Goal: Information Seeking & Learning: Learn about a topic

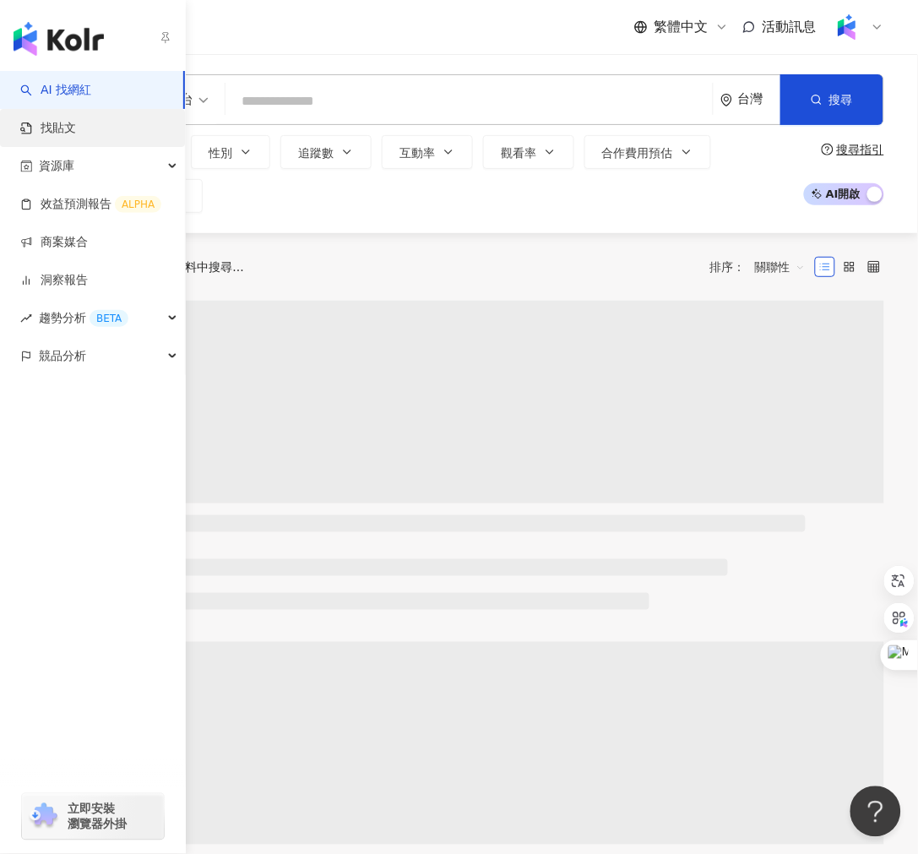
click at [55, 133] on link "找貼文" at bounding box center [48, 128] width 56 height 17
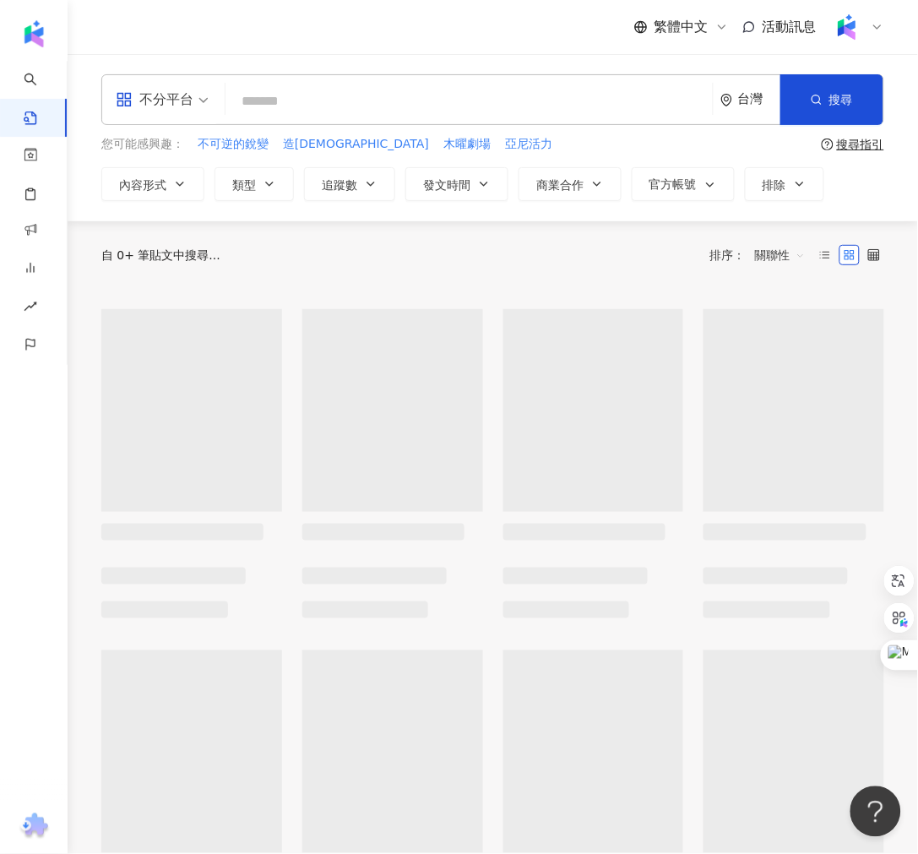
click at [280, 108] on input "search" at bounding box center [469, 101] width 474 height 36
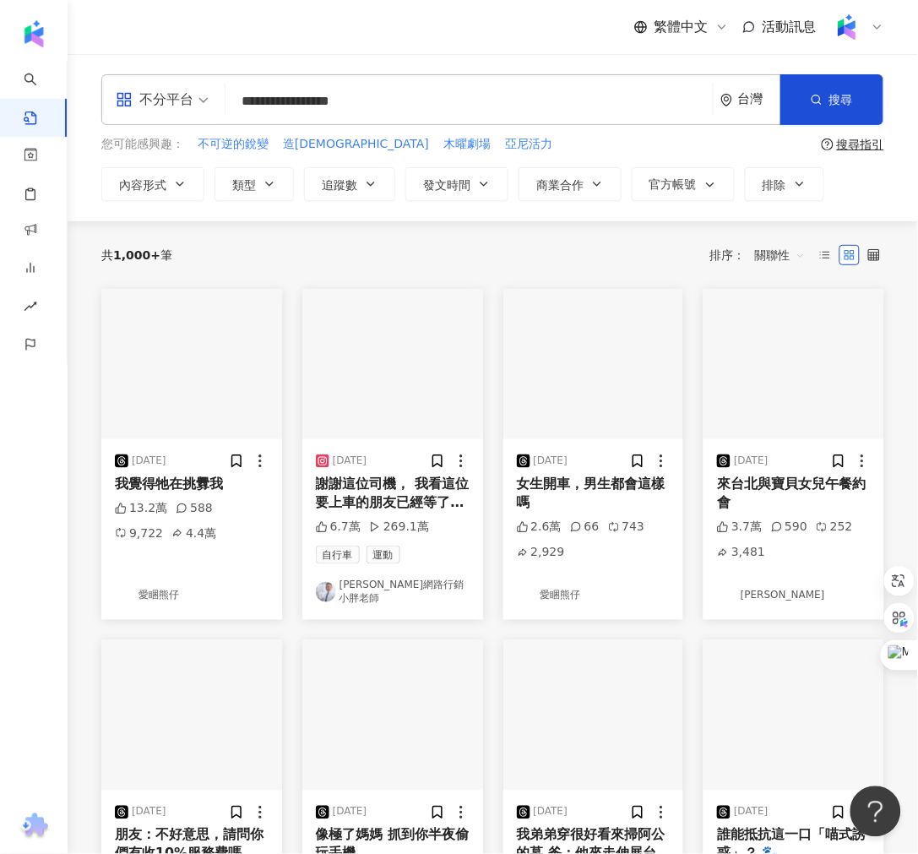
type input "**********"
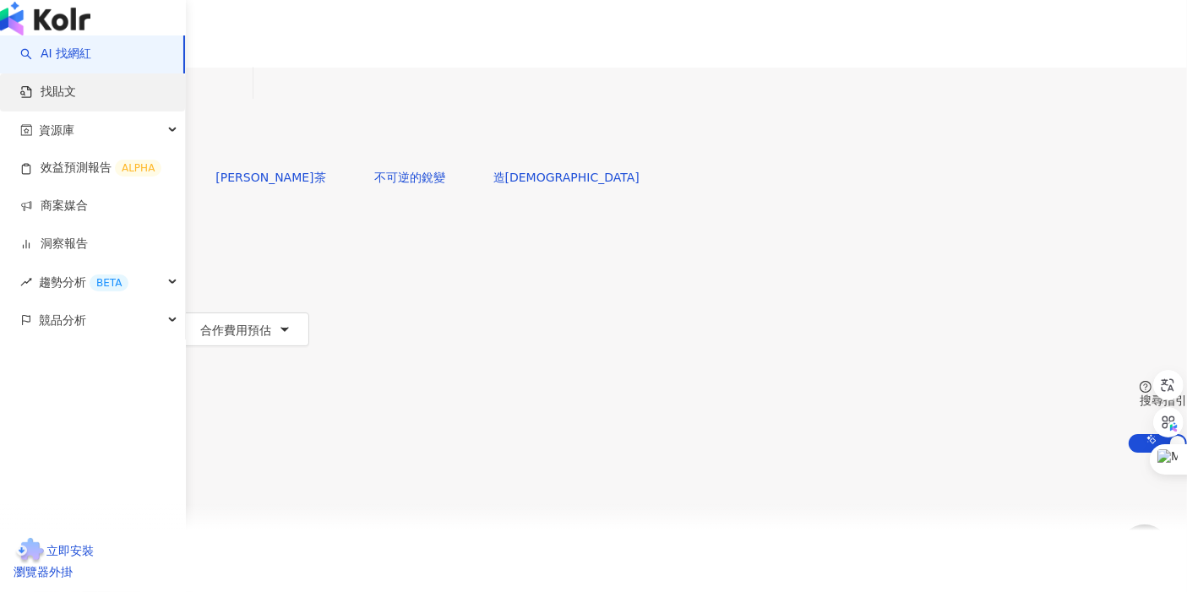
click at [76, 101] on link "找貼文" at bounding box center [48, 92] width 56 height 17
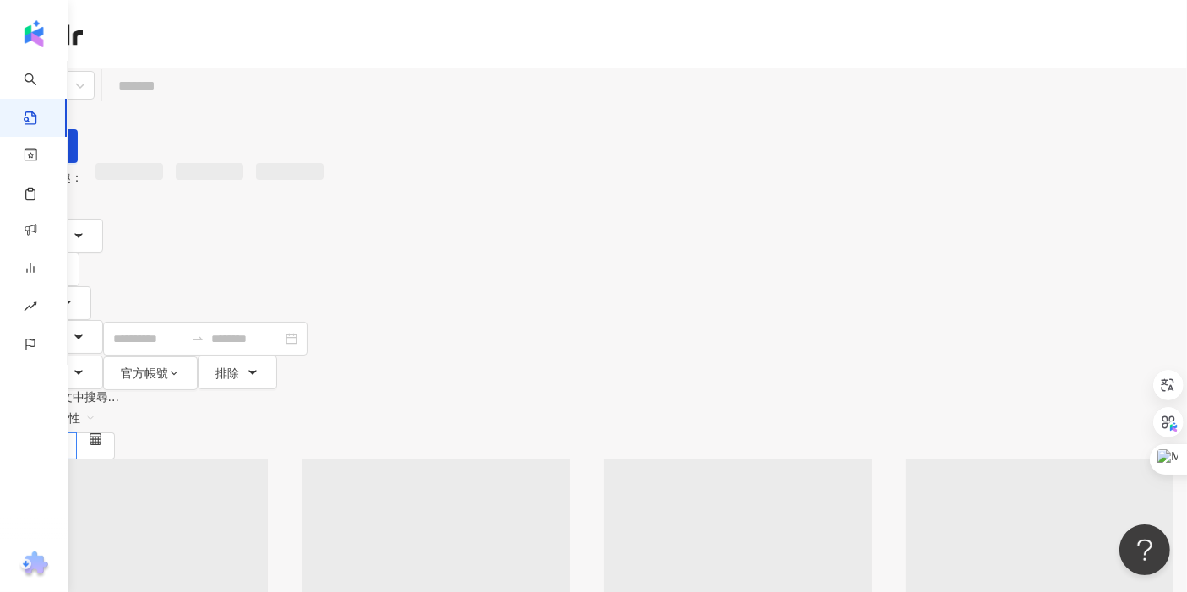
type input "*"
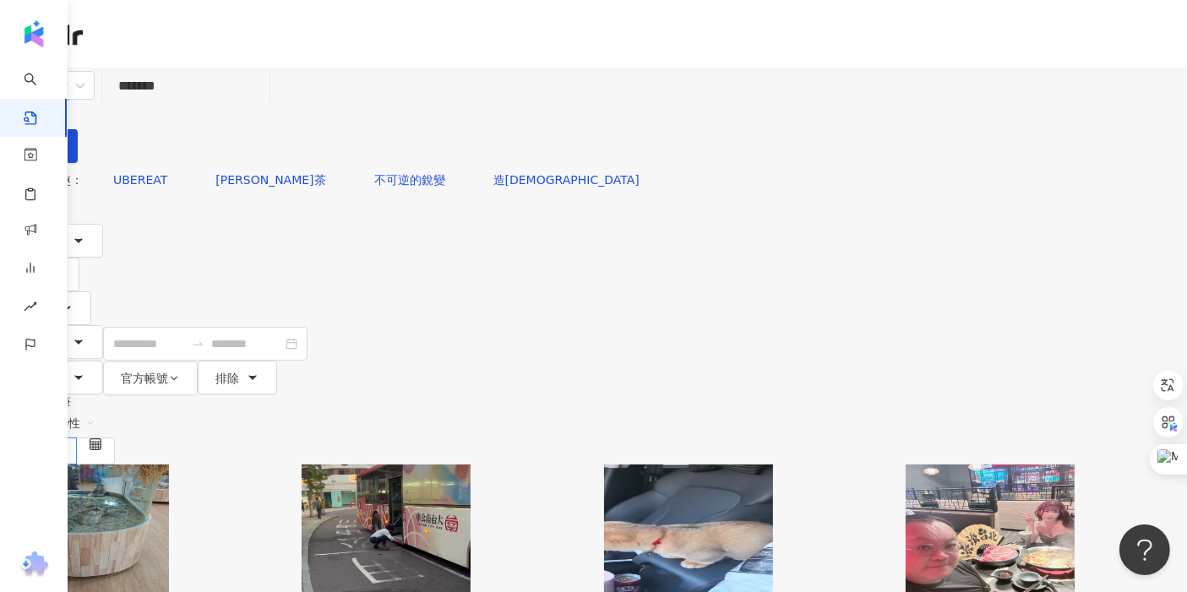
type input "******"
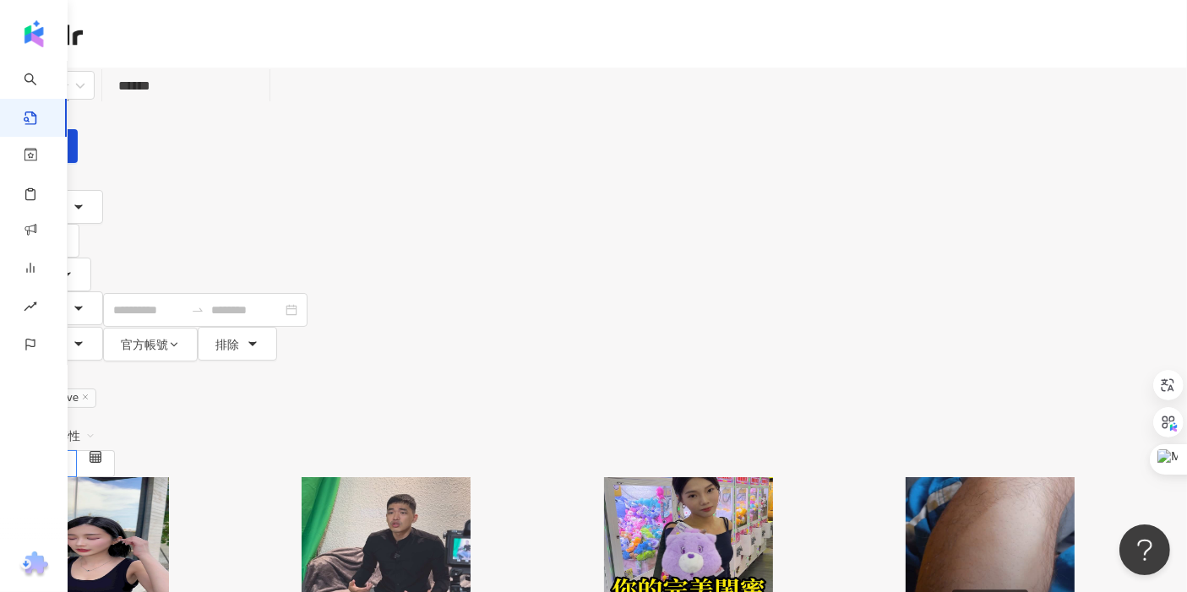
click at [95, 422] on span "關聯性" at bounding box center [70, 435] width 51 height 27
click at [1034, 313] on div "互動數" at bounding box center [1032, 314] width 47 height 19
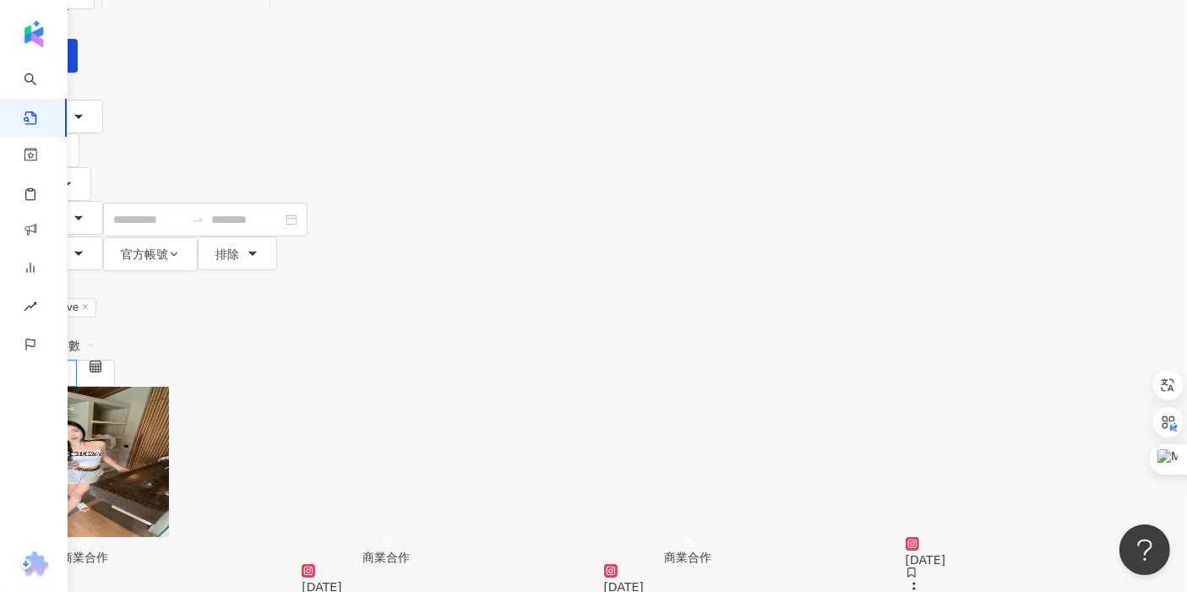
scroll to position [94, 0]
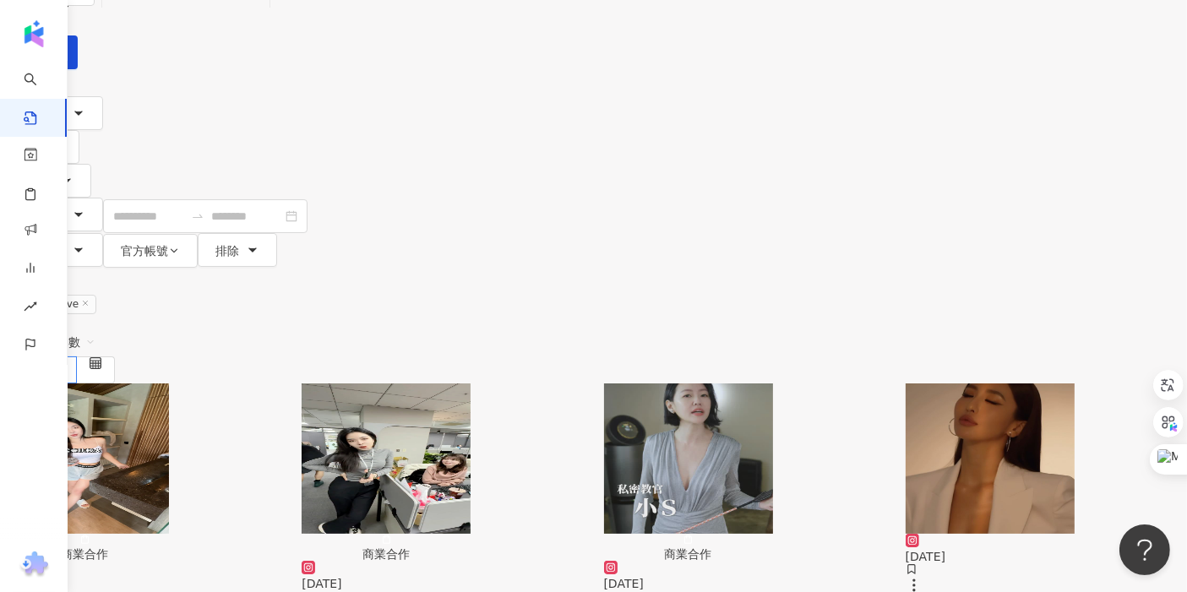
click at [907, 383] on img "button" at bounding box center [989, 458] width 169 height 150
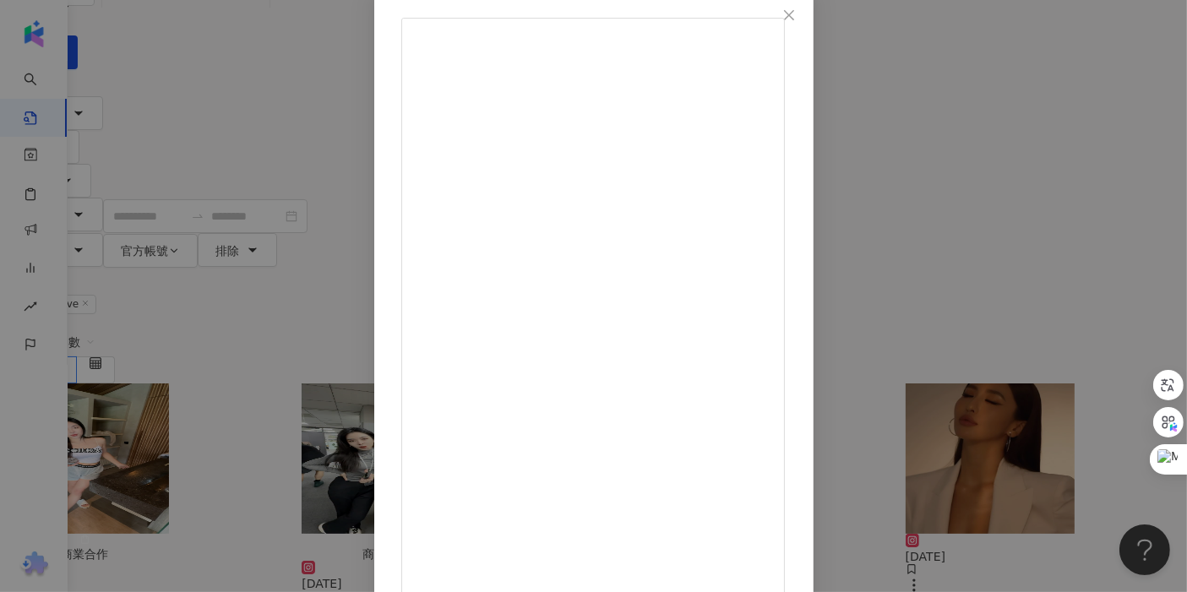
click at [1146, 275] on div "[PERSON_NAME] 薔薔Maze [DATE] 把魔鏡砸了 @relove_care 3.2萬 370 56.3萬 查看原始貼文" at bounding box center [593, 296] width 1187 height 592
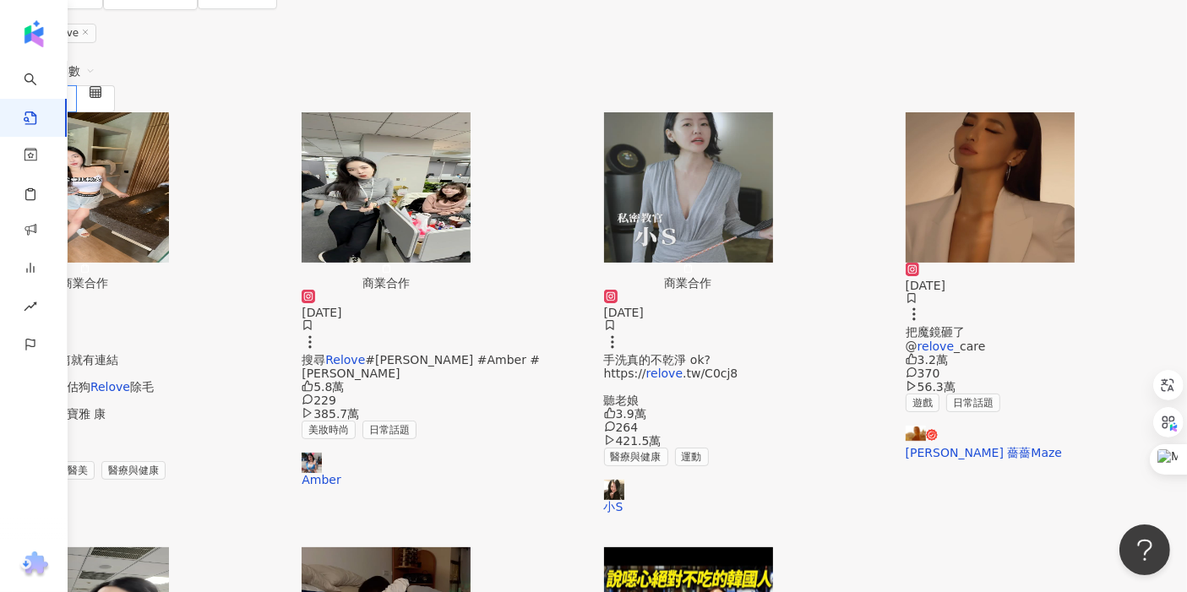
scroll to position [375, 0]
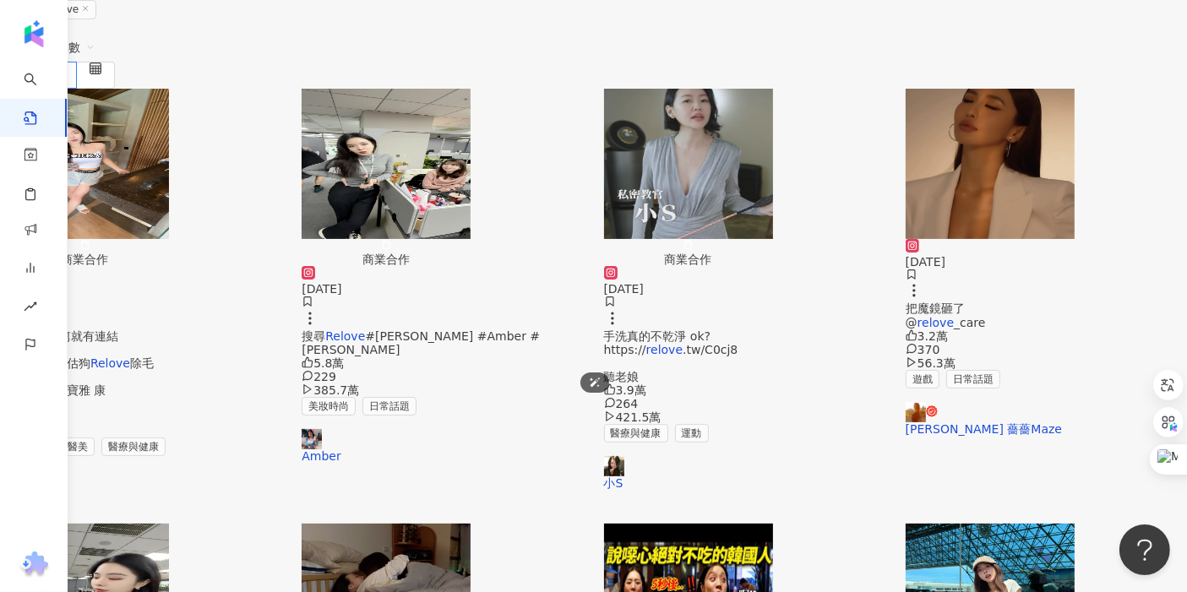
click at [470, 524] on img "button" at bounding box center [386, 599] width 169 height 150
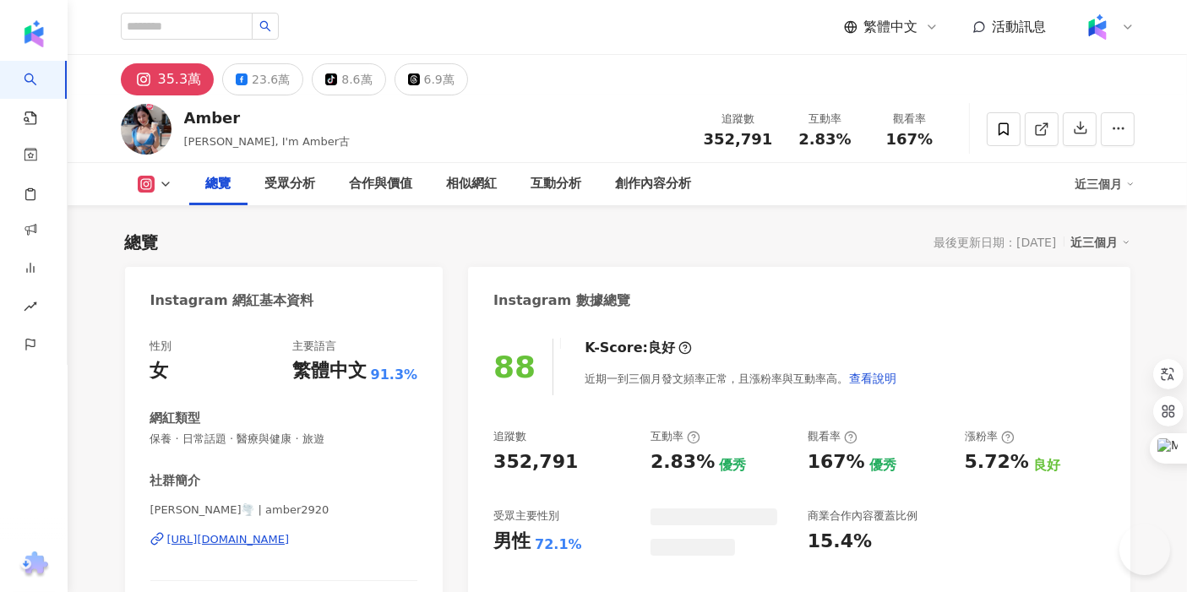
click at [139, 124] on img at bounding box center [146, 129] width 51 height 51
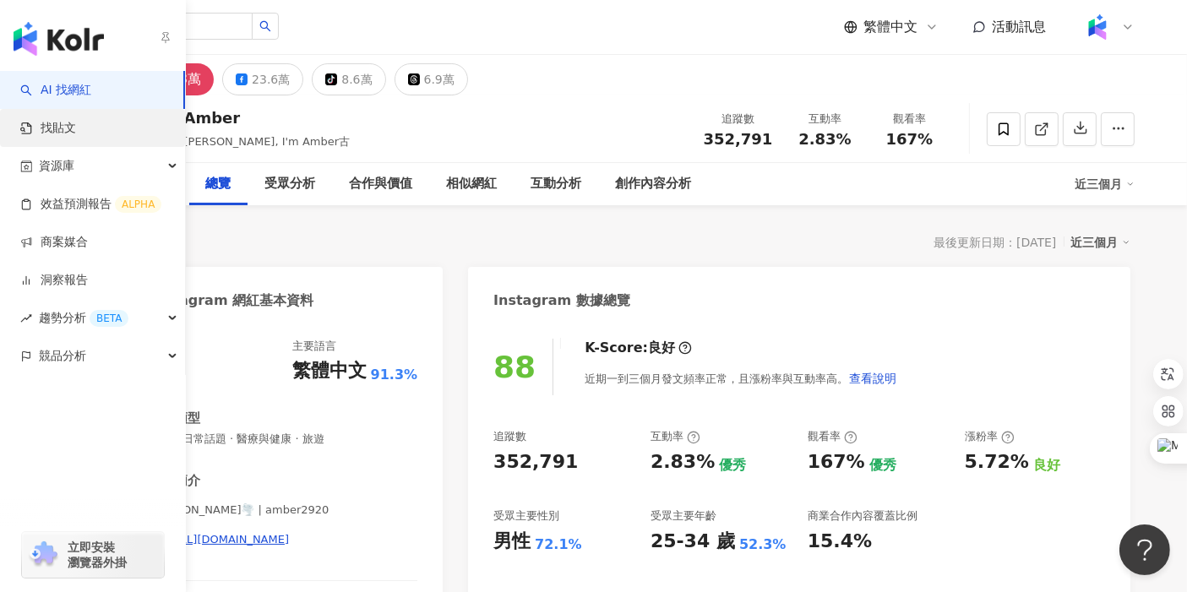
click at [38, 131] on link "找貼文" at bounding box center [48, 128] width 56 height 17
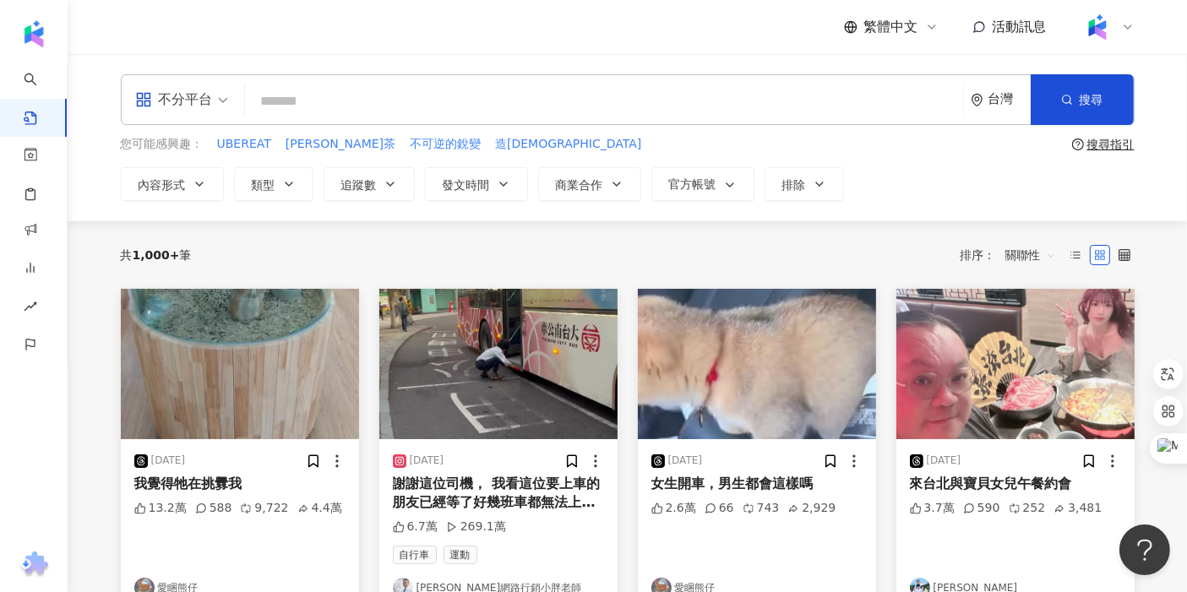
click at [481, 95] on input "search" at bounding box center [604, 101] width 704 height 36
click at [574, 60] on div "不分平台 台灣 搜尋 您可能感興趣： UBEREAT 柚香高山青茶 不可逆的銳變 造廟 搜尋指引 內容形式 類型 追蹤數 發文時間 商業合作 官方帳號 排除" at bounding box center [627, 137] width 1119 height 167
click at [329, 102] on input "search" at bounding box center [604, 101] width 704 height 36
type input "*"
type input "******"
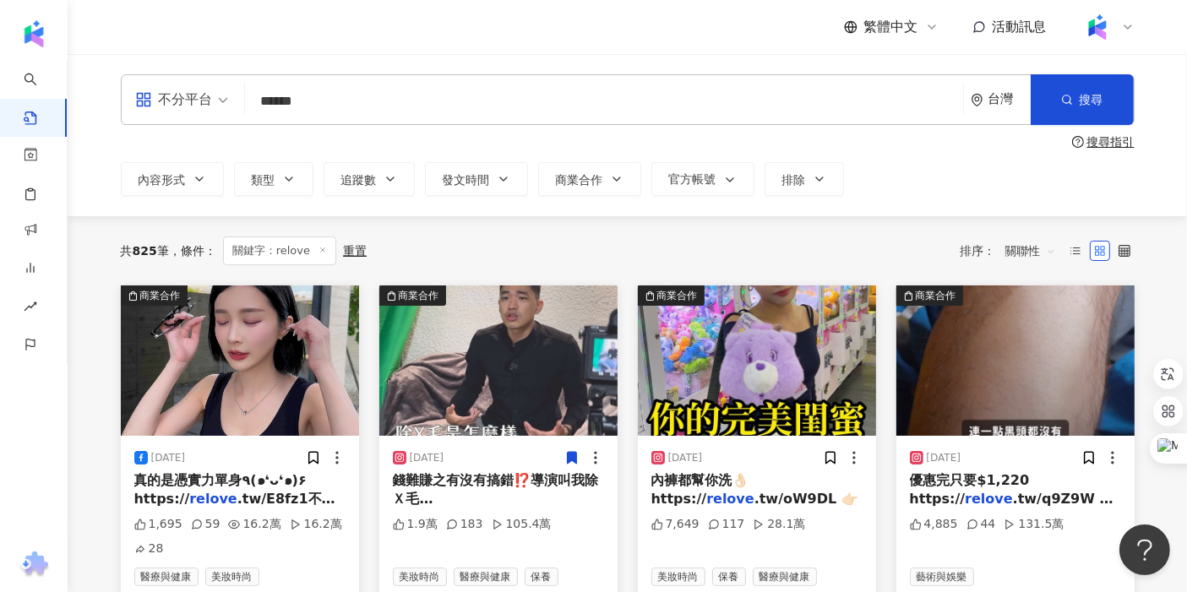
click at [1028, 242] on span "關聯性" at bounding box center [1030, 250] width 51 height 27
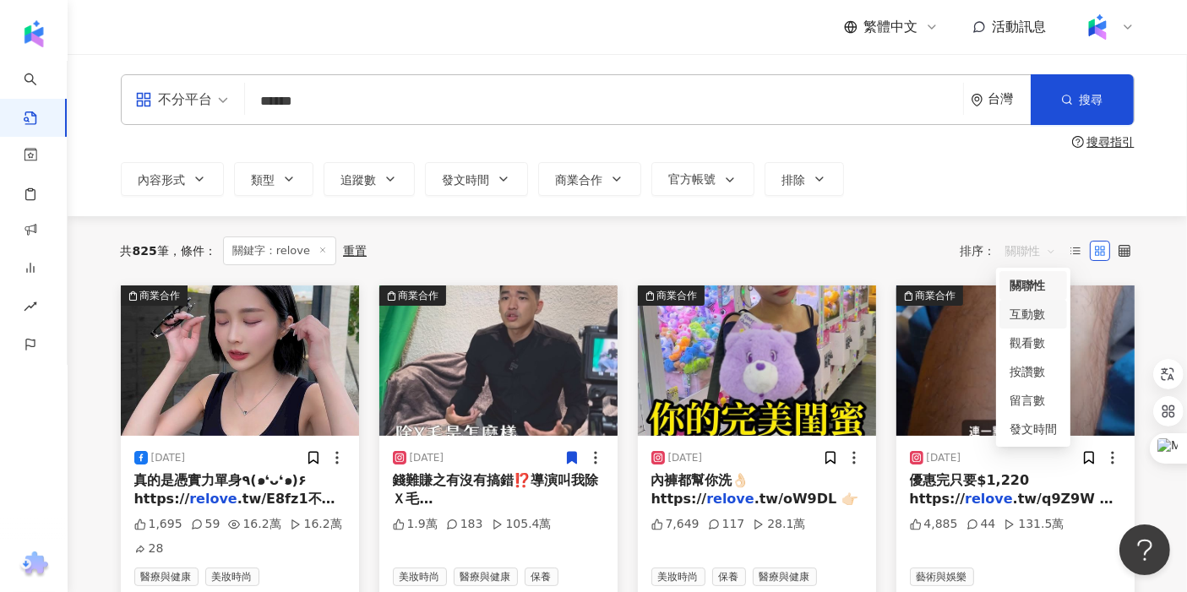
click at [1028, 320] on div "互動數" at bounding box center [1032, 314] width 47 height 19
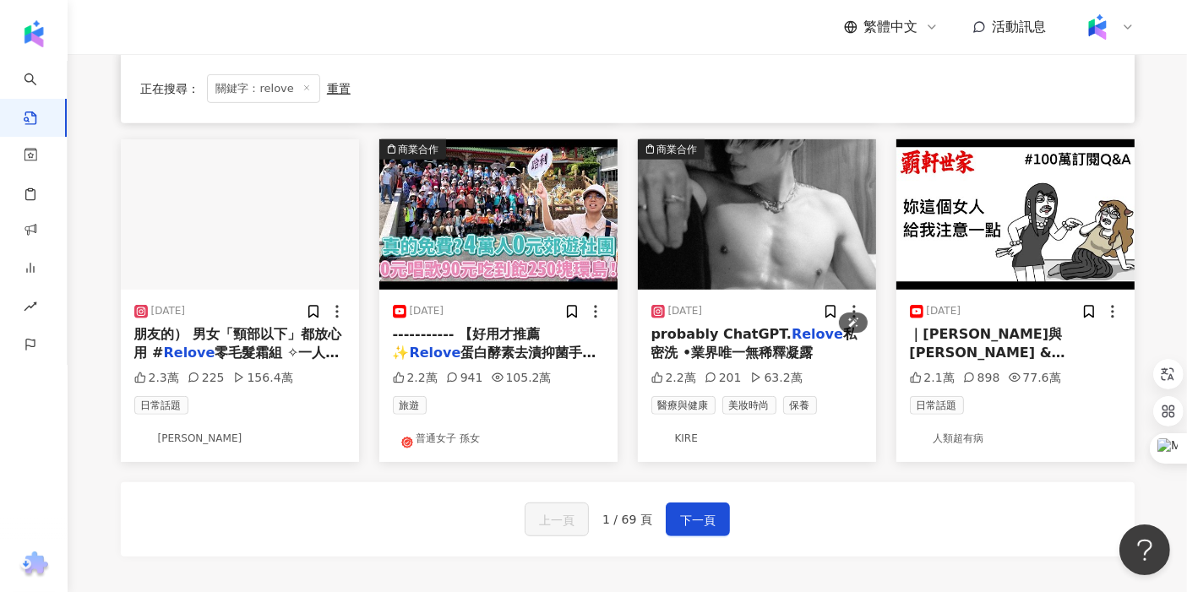
scroll to position [845, 0]
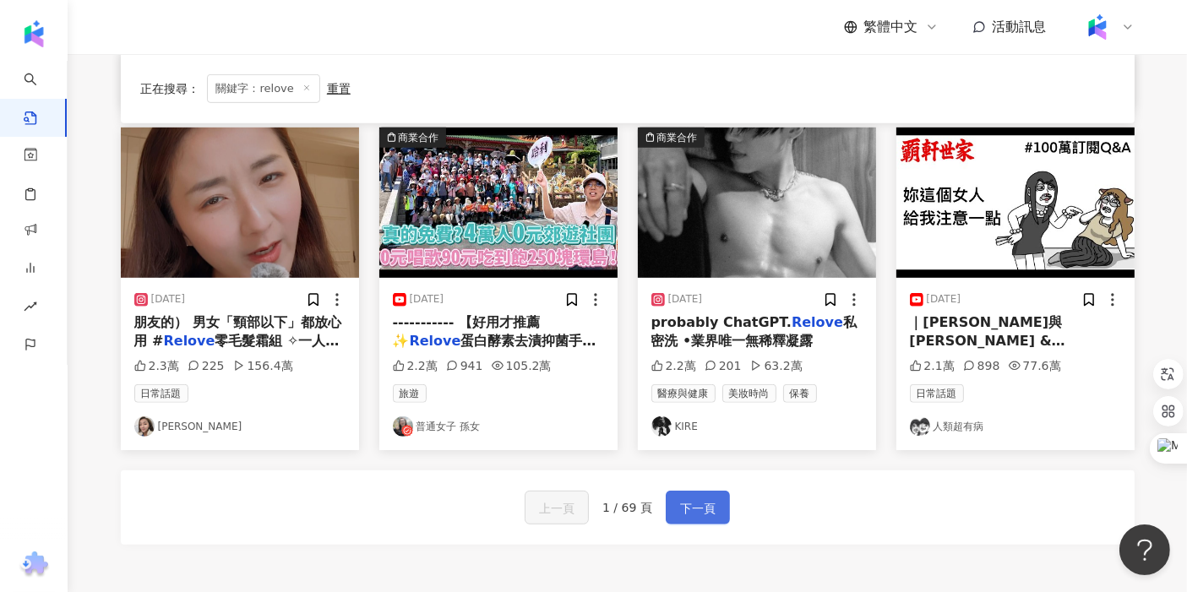
click at [704, 511] on span "下一頁" at bounding box center [697, 508] width 35 height 20
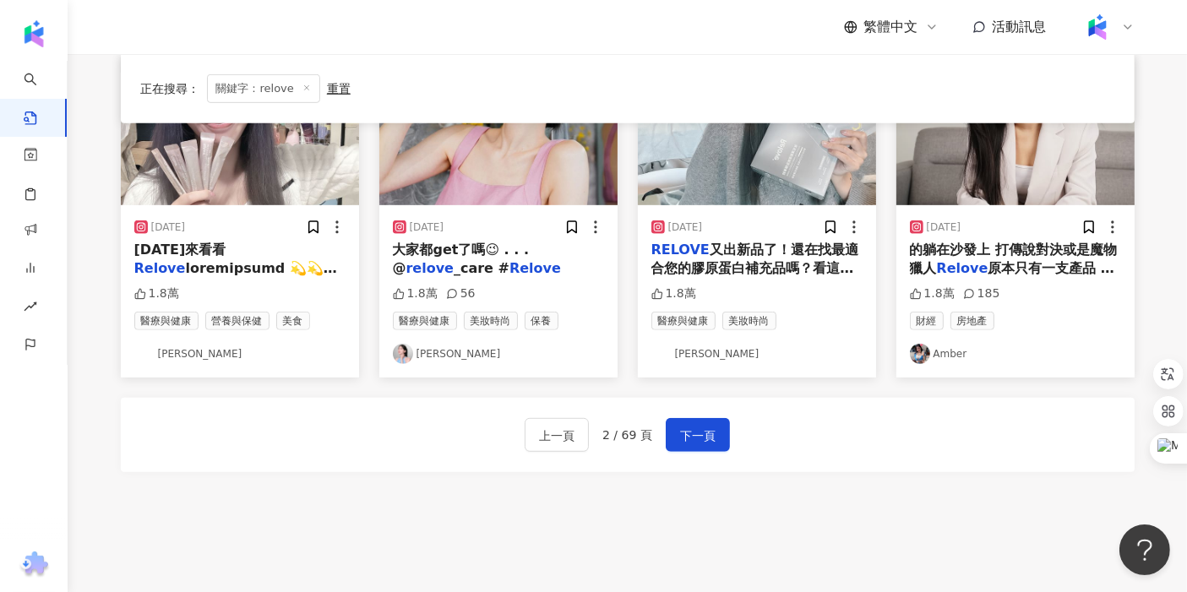
scroll to position [949, 0]
click at [716, 438] on button "下一頁" at bounding box center [698, 436] width 64 height 34
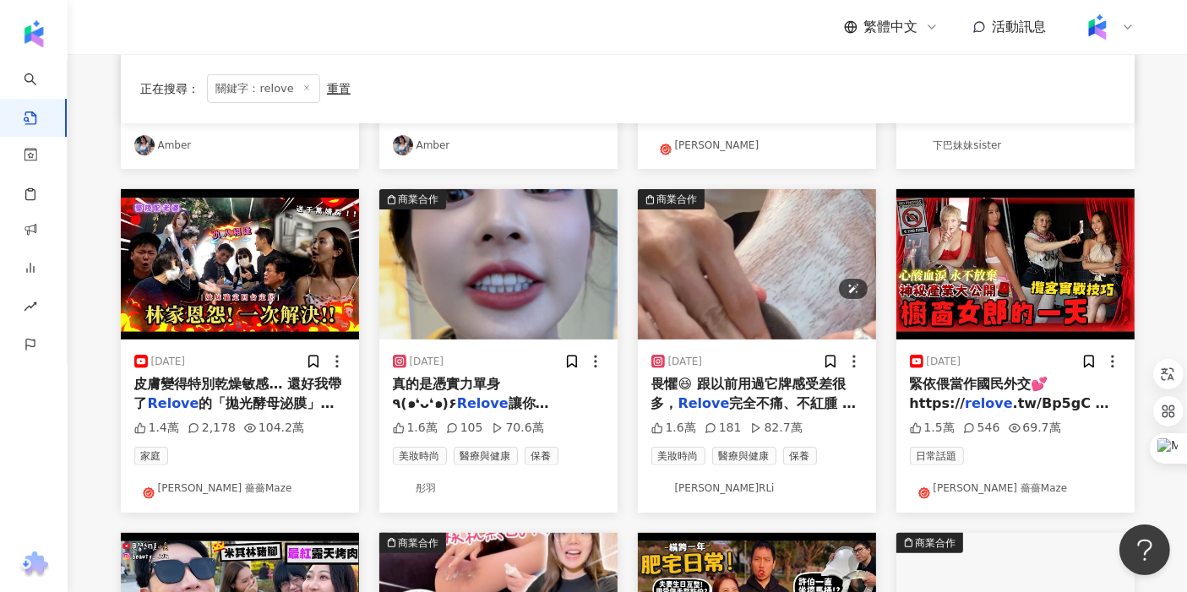
scroll to position [469, 0]
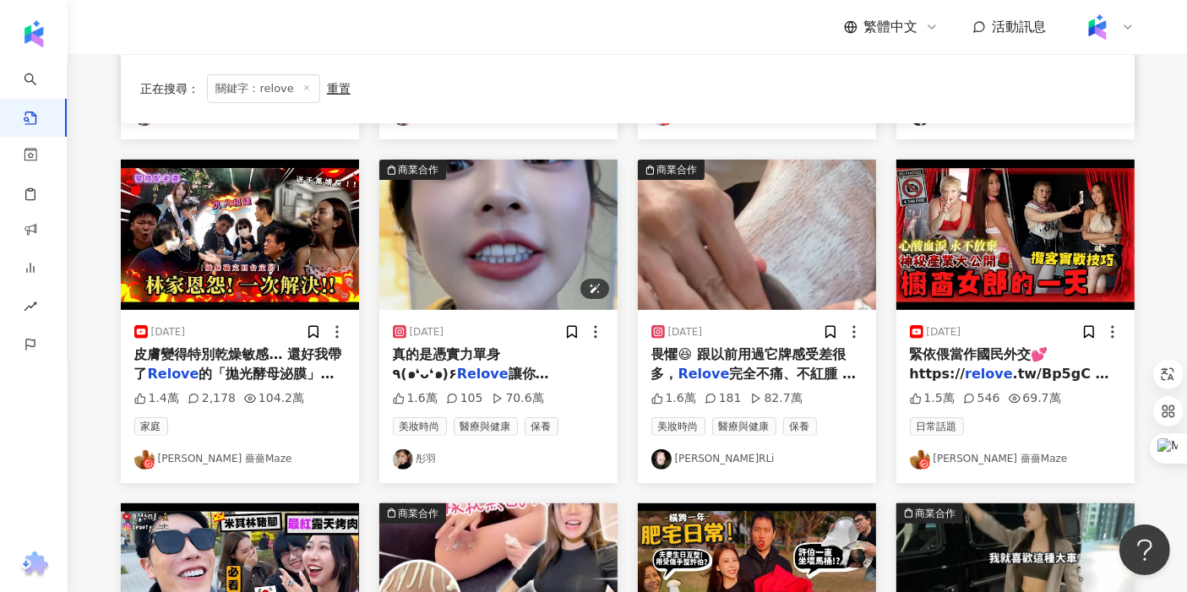
click at [542, 261] on img "button" at bounding box center [498, 235] width 238 height 150
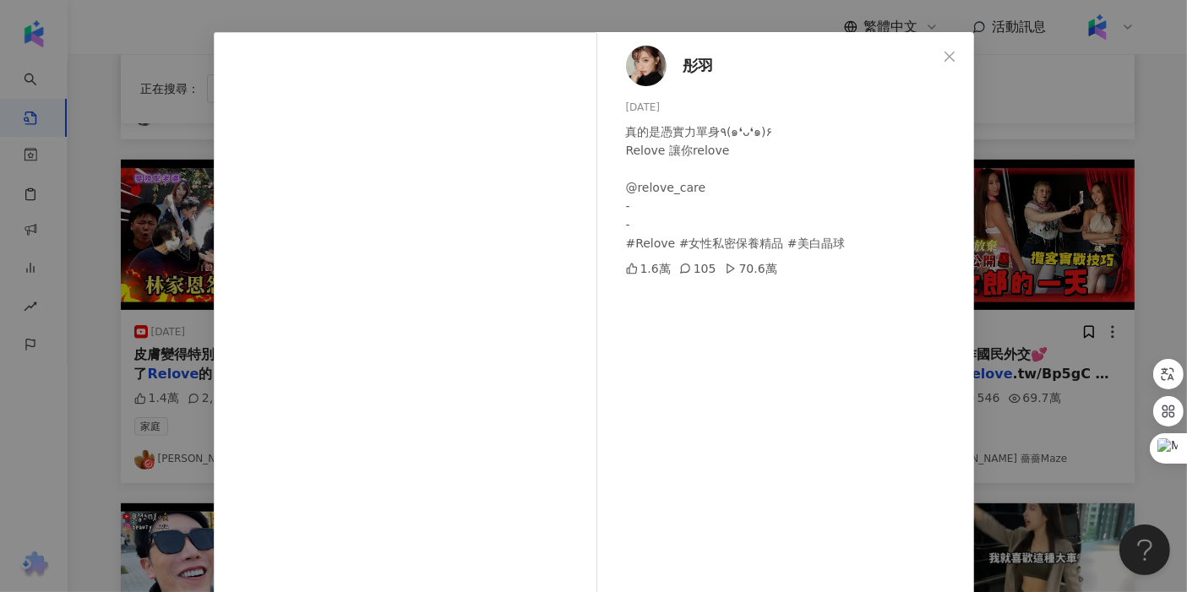
scroll to position [94, 0]
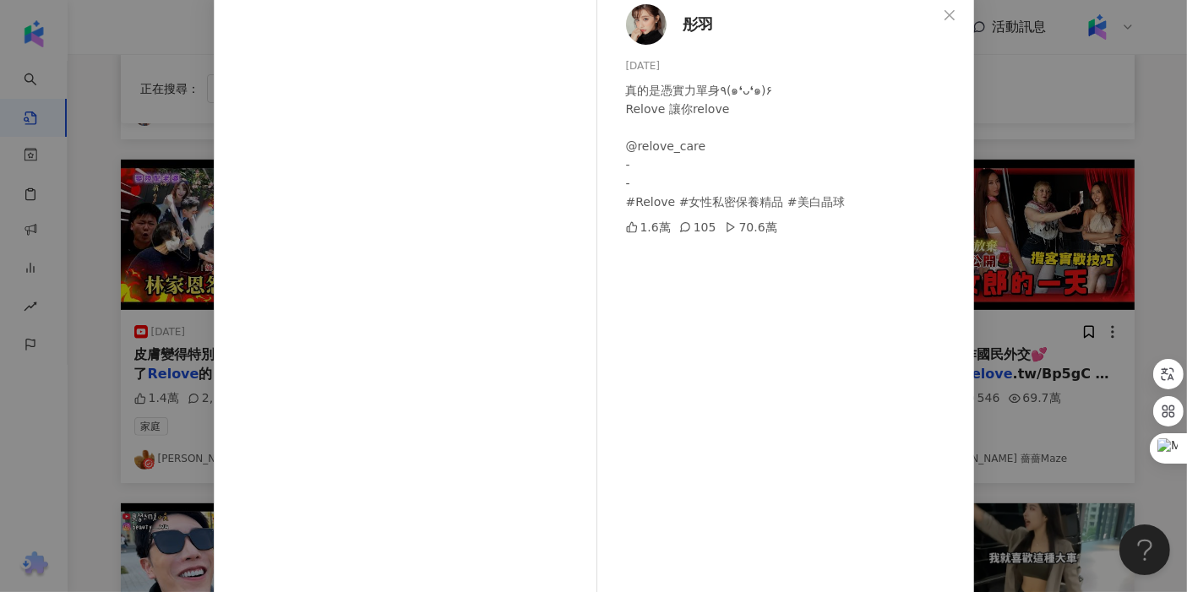
click at [1056, 469] on div "彤羽 2024/7/22 真的是憑實力單身٩(๑❛ᴗ❛๑)۶ Relove 讓你relove @relove_care - - #Relove #女性私密保養…" at bounding box center [593, 296] width 1187 height 592
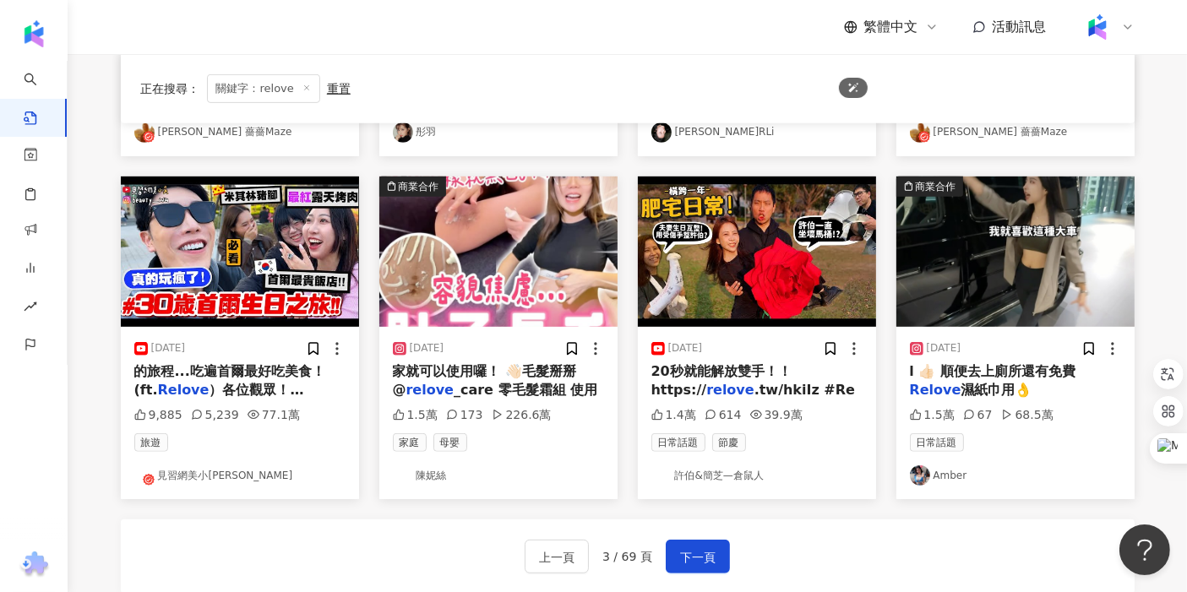
scroll to position [1025, 0]
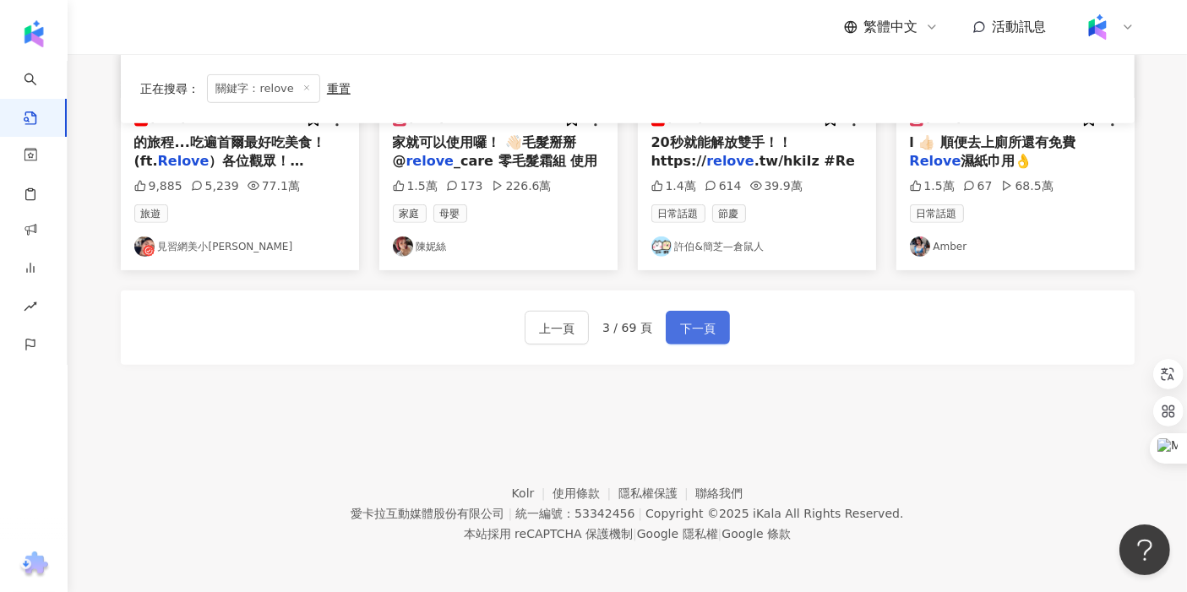
click at [696, 322] on span "下一頁" at bounding box center [697, 328] width 35 height 20
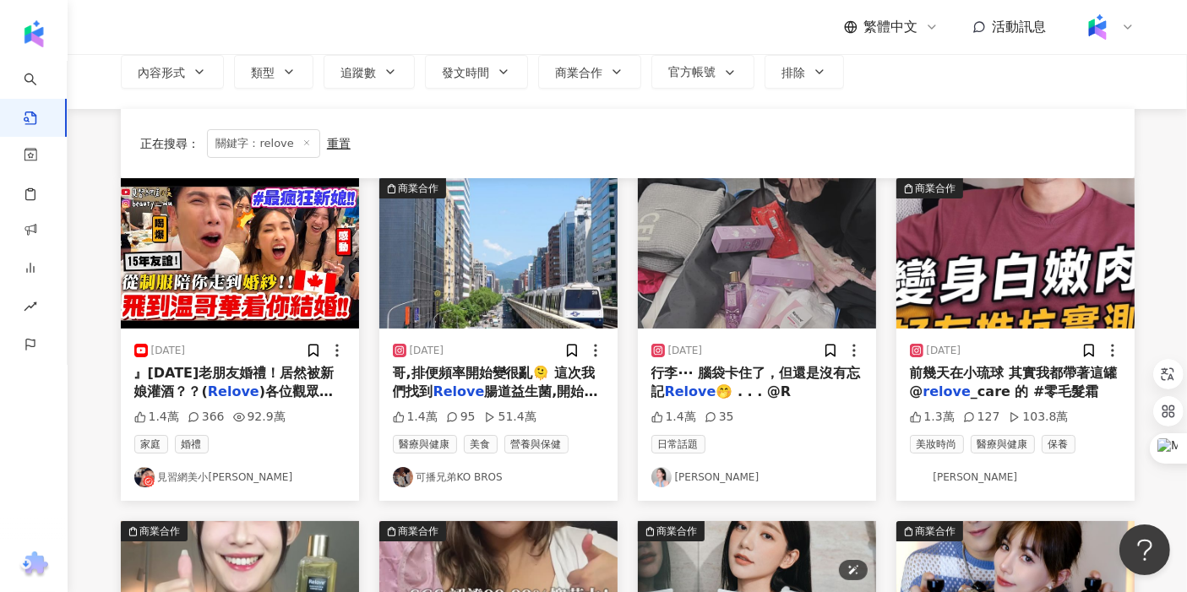
scroll to position [94, 0]
